Goal: Navigation & Orientation: Find specific page/section

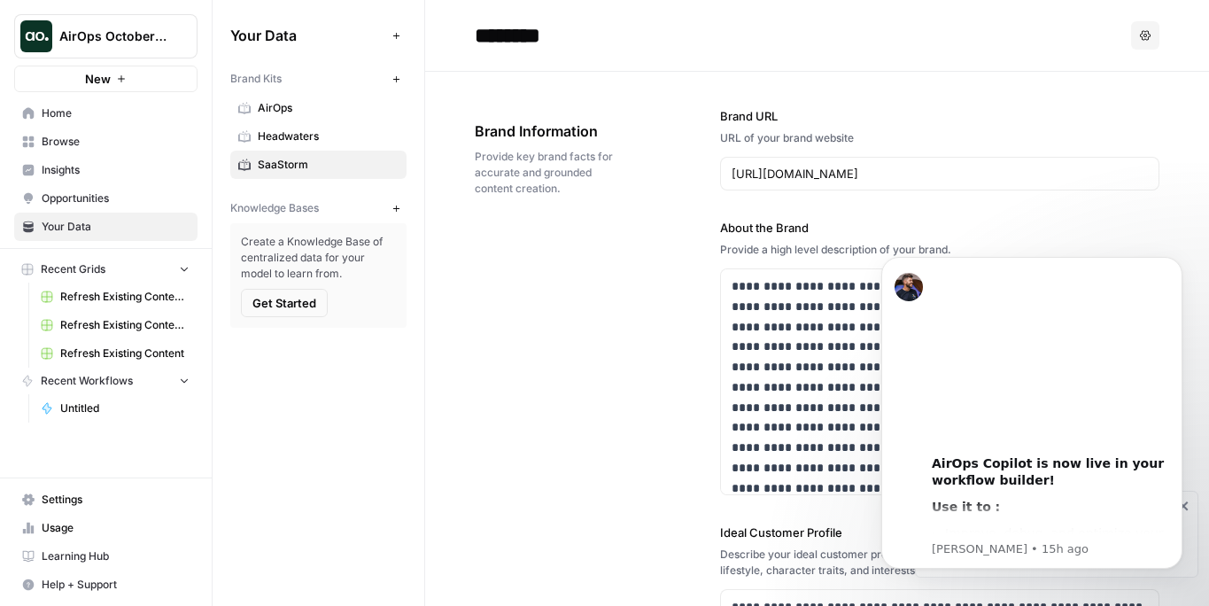
scroll to position [82, 0]
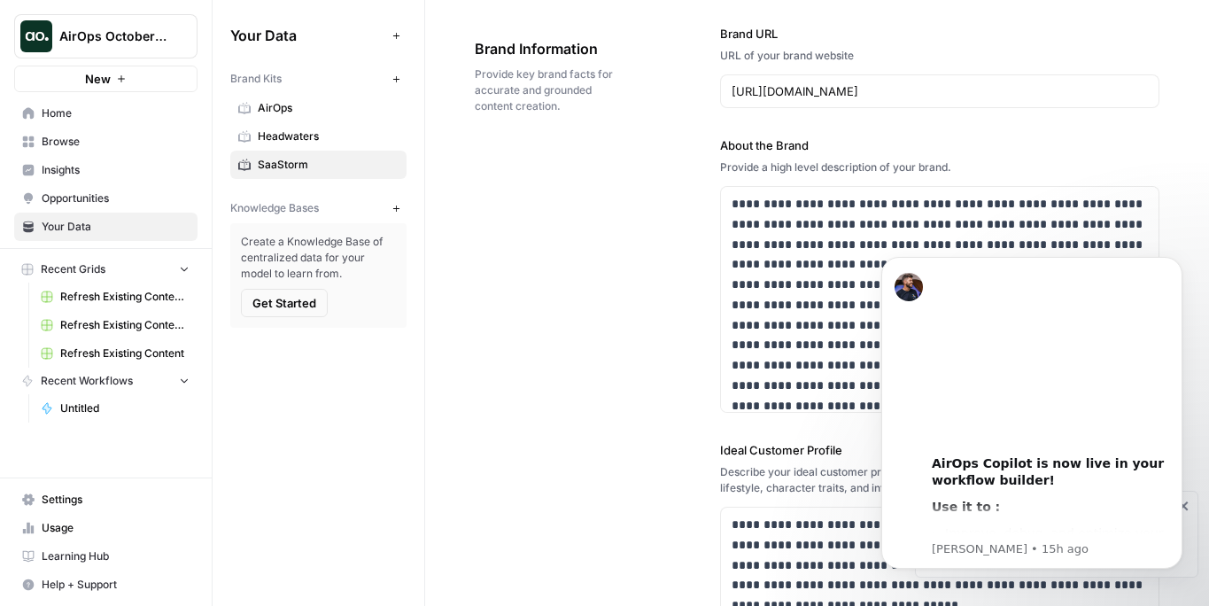
click at [39, 557] on link "Learning Hub" at bounding box center [105, 556] width 183 height 28
click at [98, 118] on span "Home" at bounding box center [116, 113] width 148 height 16
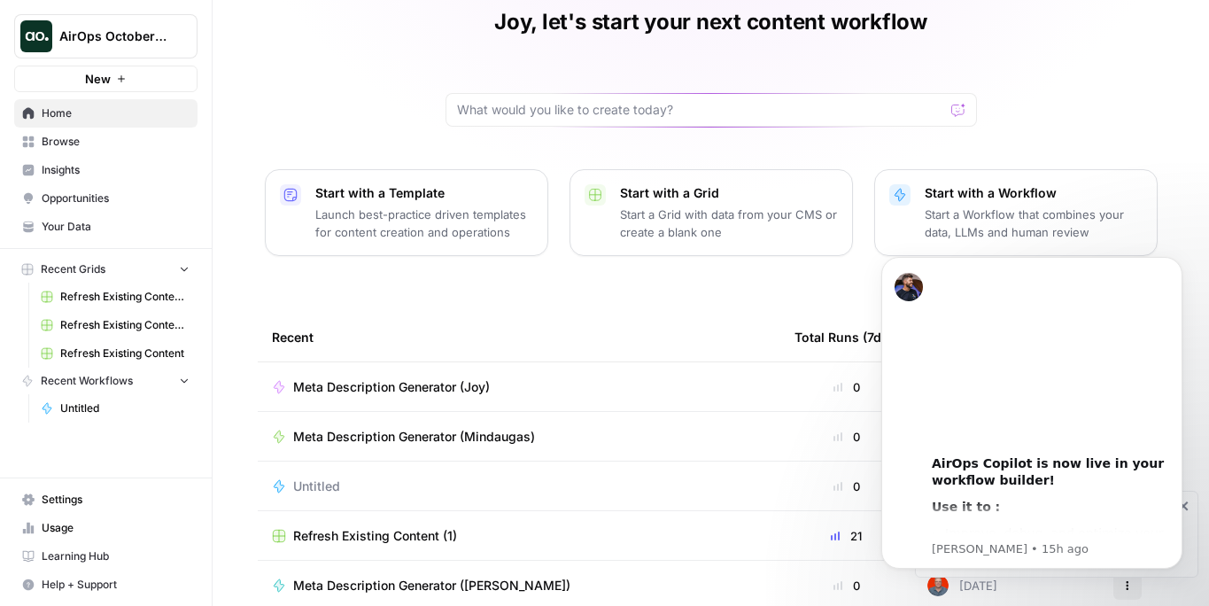
scroll to position [66, 0]
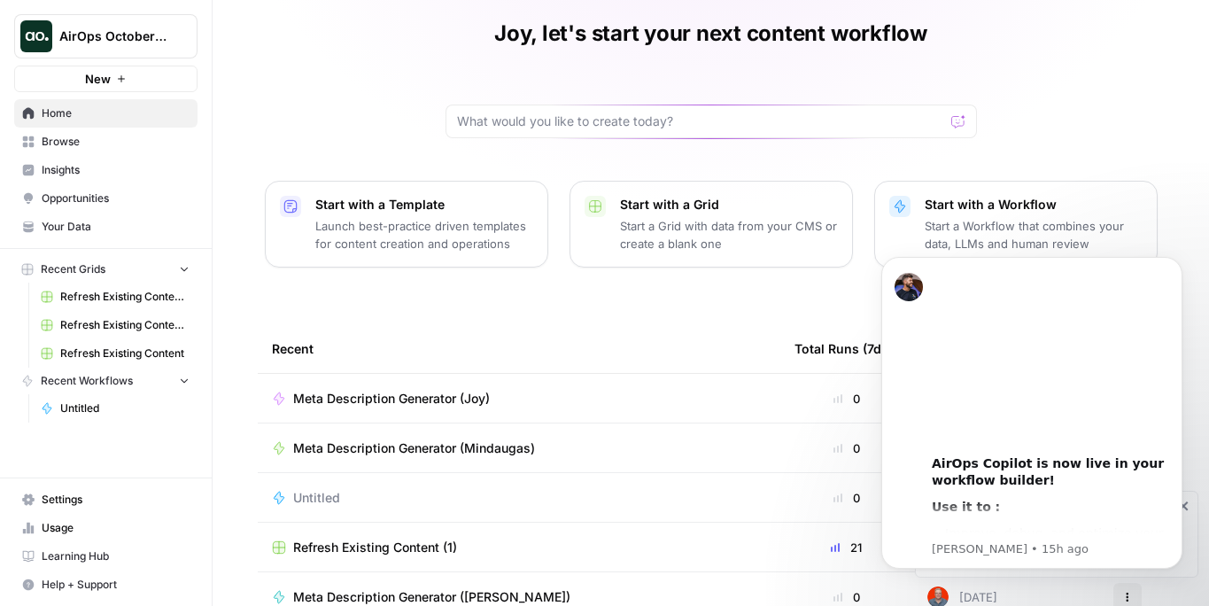
click at [93, 137] on span "Browse" at bounding box center [116, 142] width 148 height 16
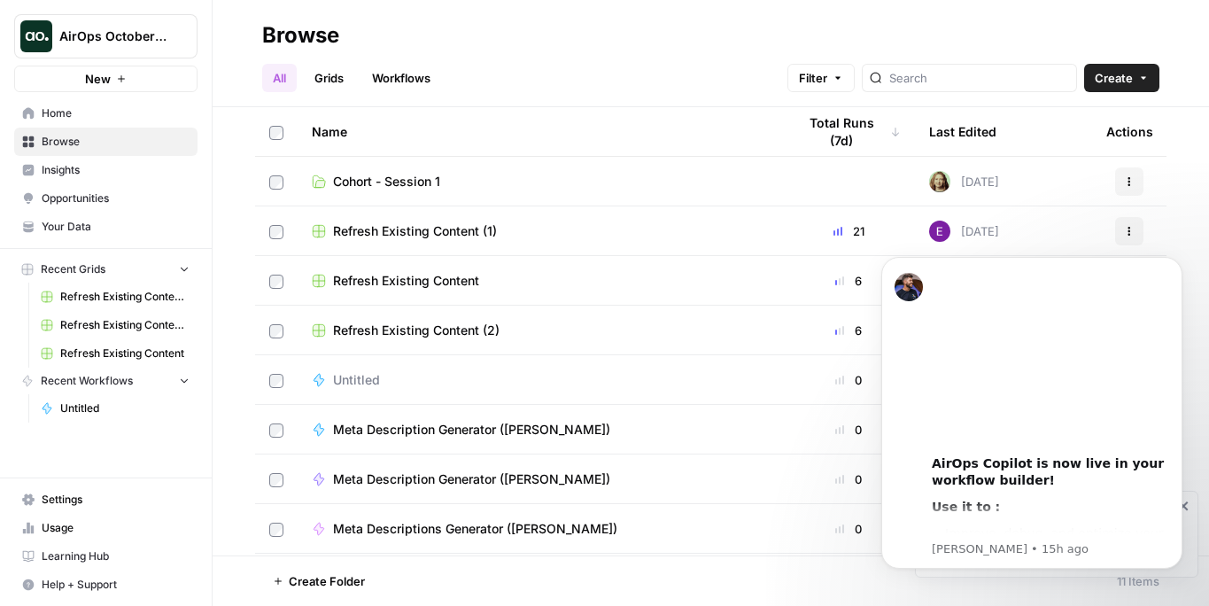
click at [84, 165] on span "Insights" at bounding box center [116, 170] width 148 height 16
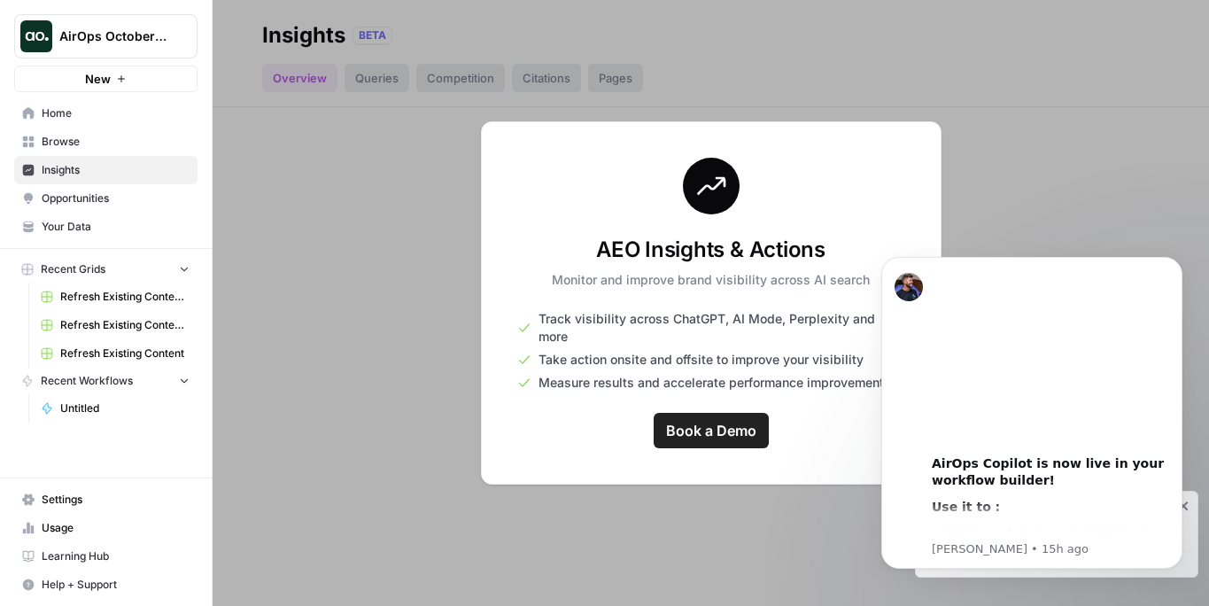
click at [85, 194] on span "Opportunities" at bounding box center [116, 198] width 148 height 16
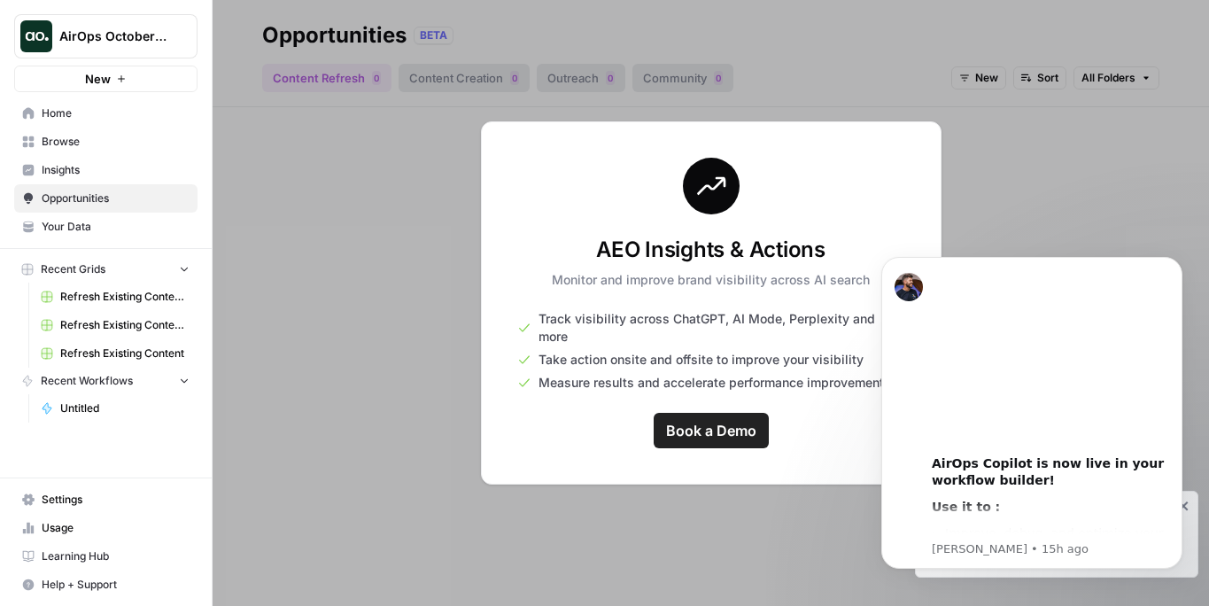
click at [88, 227] on span "Your Data" at bounding box center [116, 227] width 148 height 16
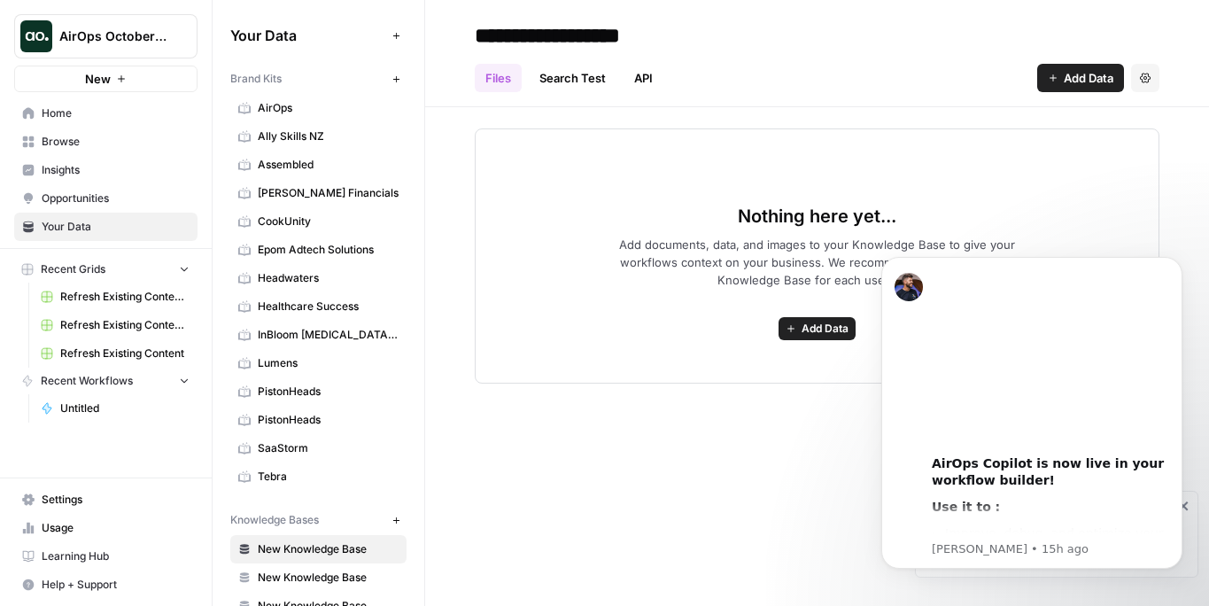
click at [60, 562] on span "Learning Hub" at bounding box center [116, 556] width 148 height 16
